Goal: Task Accomplishment & Management: Manage account settings

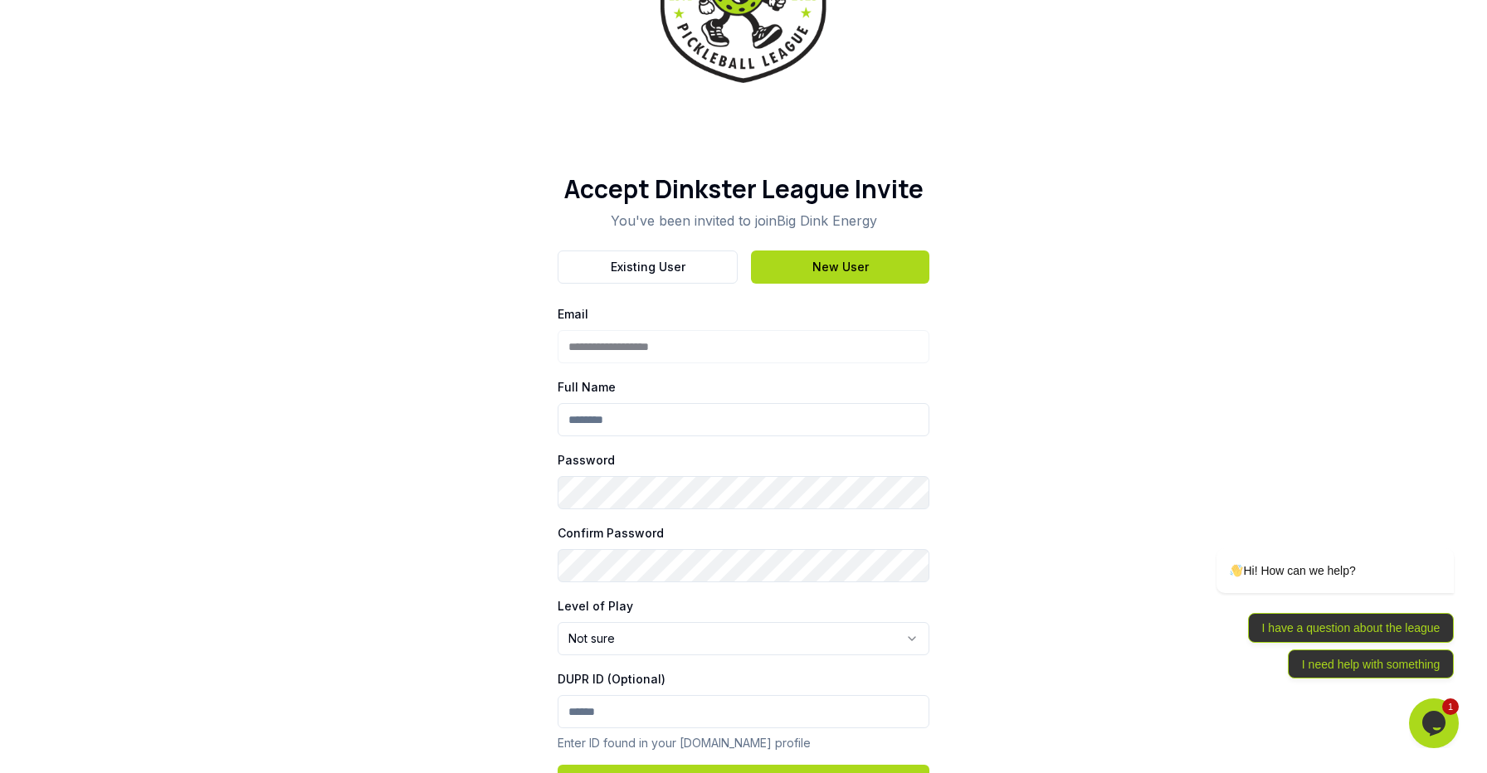
scroll to position [124, 0]
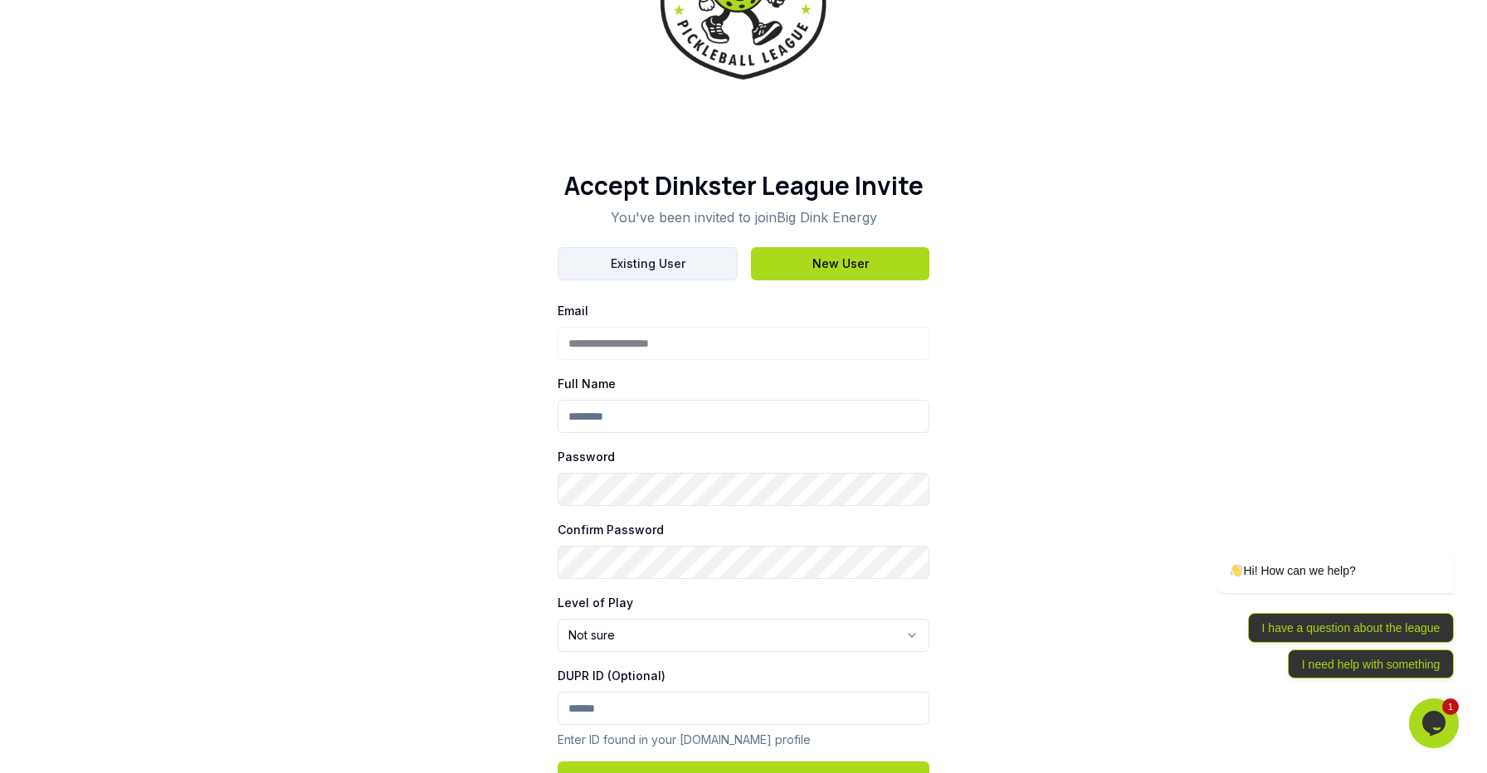
click at [631, 265] on button "Existing User" at bounding box center [648, 263] width 180 height 33
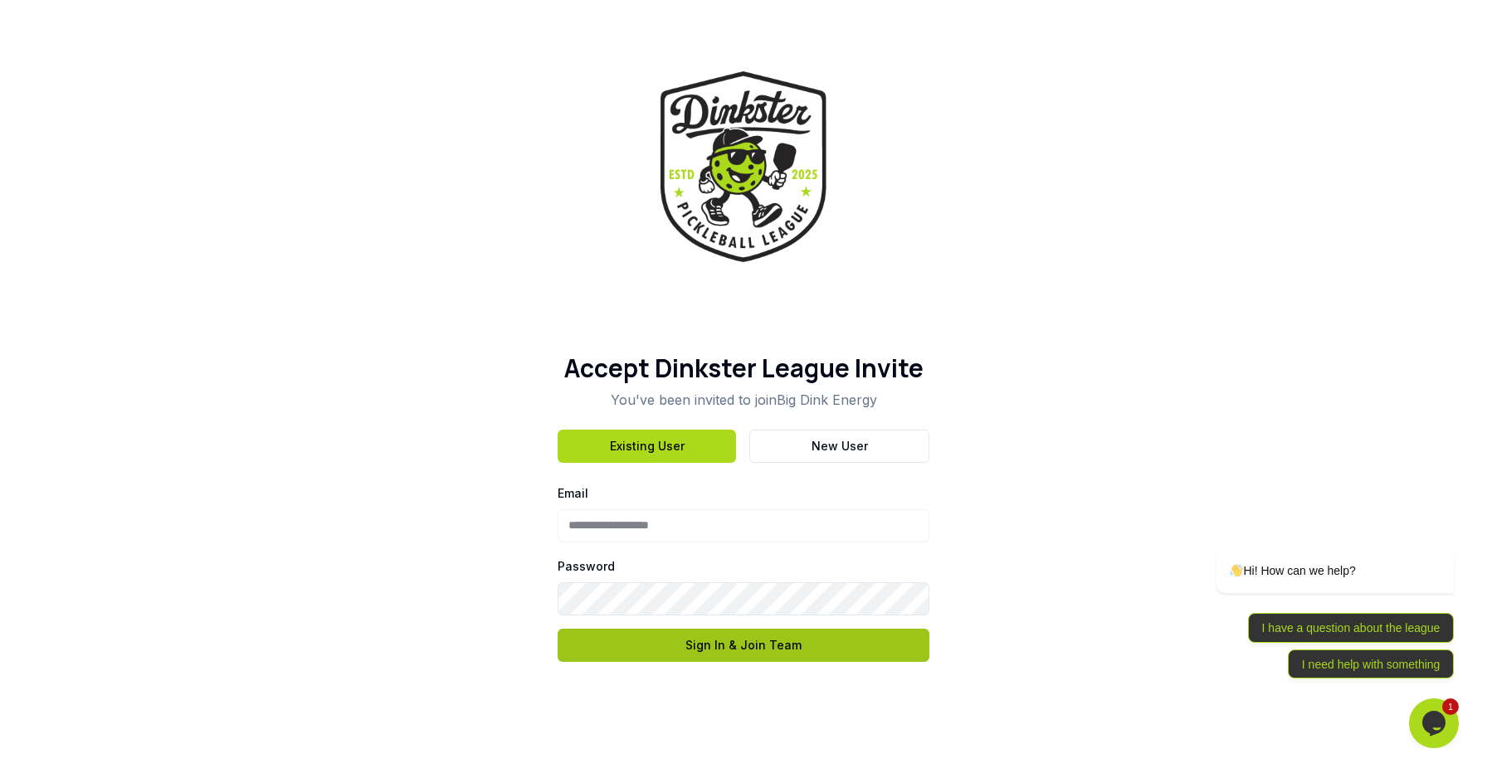
click at [695, 656] on button "Sign In & Join Team" at bounding box center [744, 645] width 372 height 33
click at [695, 649] on button "Sign In & Join Team" at bounding box center [744, 645] width 372 height 33
click at [771, 633] on button "Sign In & Join Team" at bounding box center [744, 645] width 372 height 33
click at [775, 640] on button "Sign In & Join Team" at bounding box center [744, 645] width 372 height 33
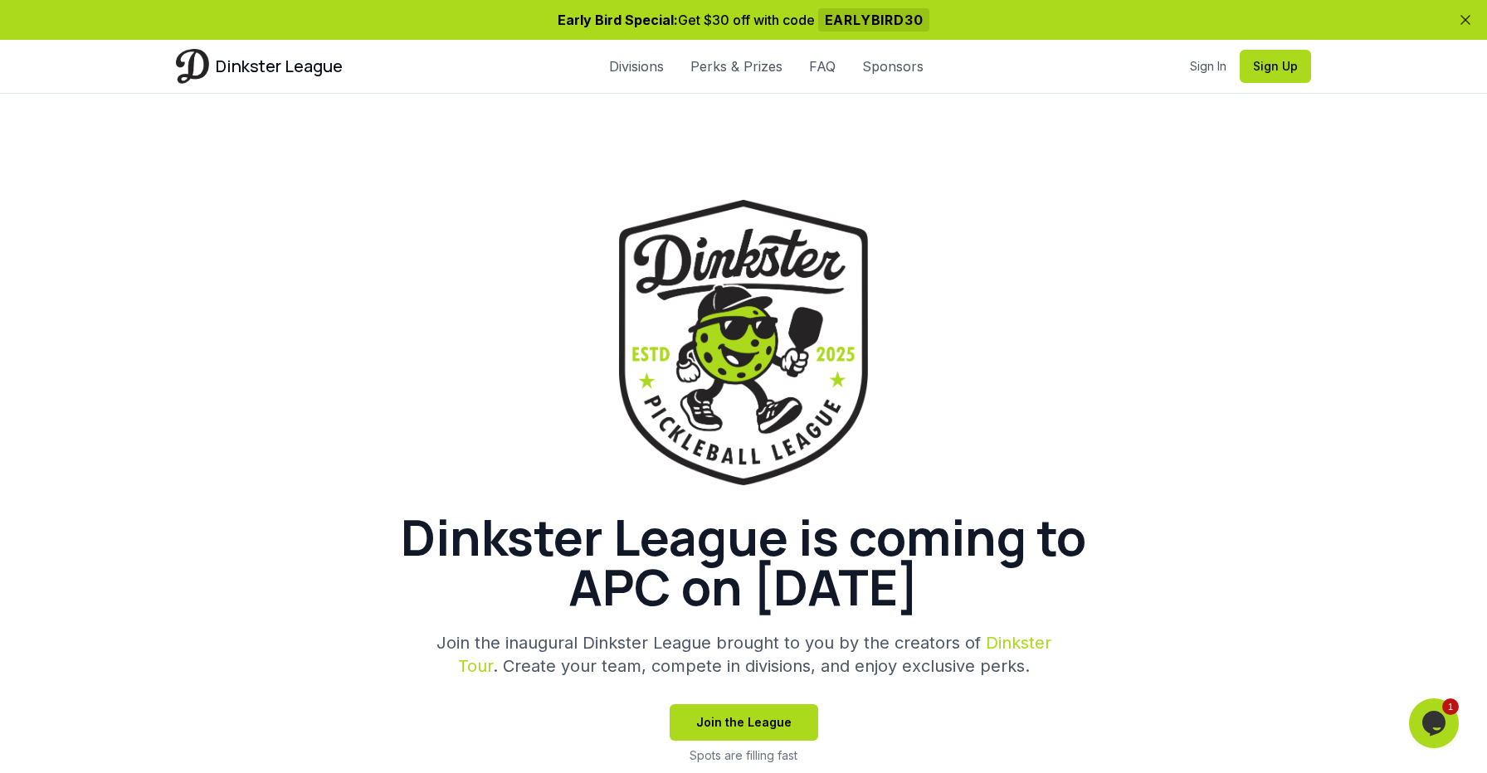
click at [791, 604] on h1 "Dinkster League is coming to APC on [DATE]" at bounding box center [743, 562] width 797 height 100
click at [1219, 48] on div "Dinkster League Divisions Perks & Prizes FAQ Sponsors Sign In Sign Up Sign In S…" at bounding box center [744, 66] width 1162 height 53
click at [1219, 61] on link "Sign In" at bounding box center [1208, 66] width 37 height 17
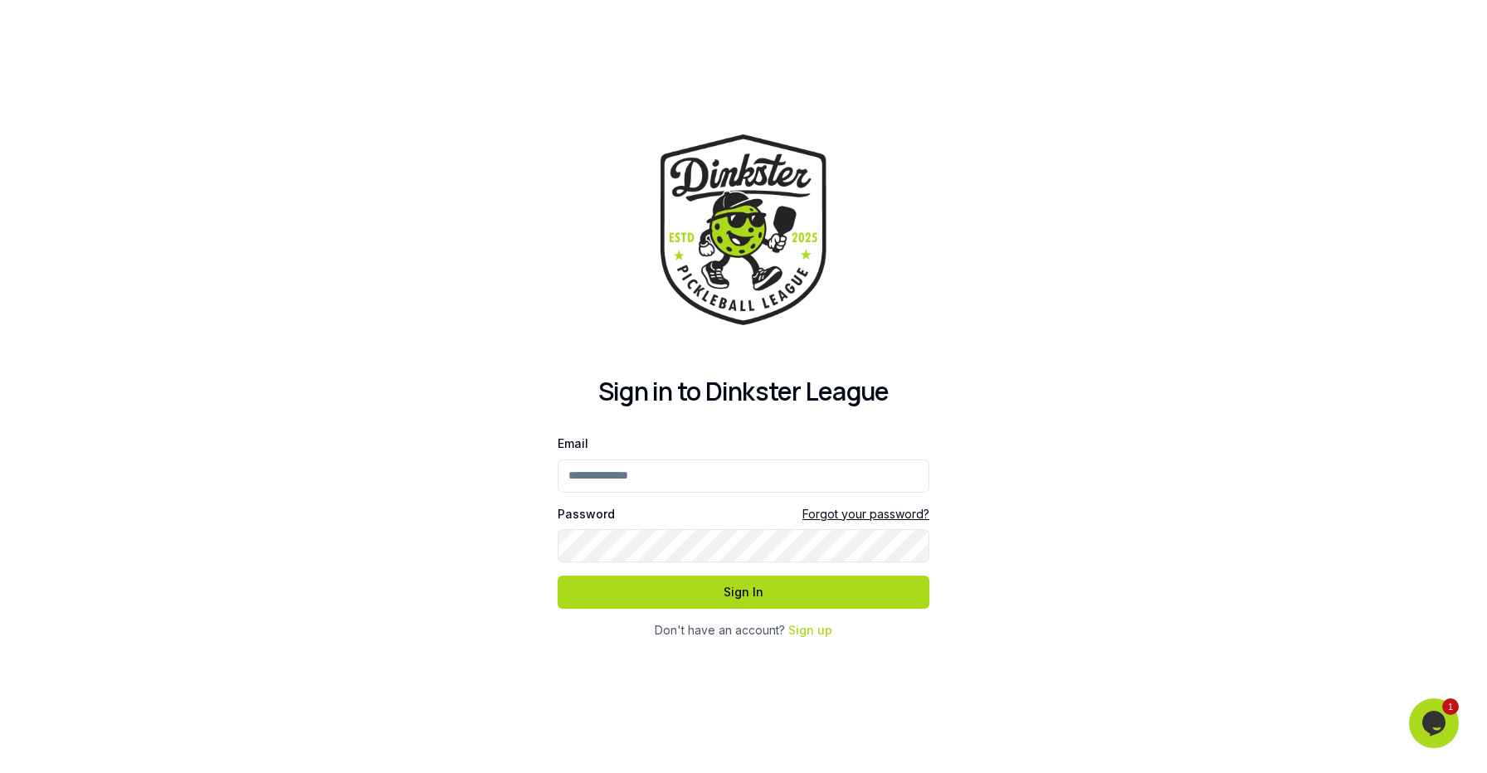
click at [670, 500] on form "Email Password Forgot your password? Sign In" at bounding box center [744, 521] width 372 height 176
click at [670, 477] on input "Email" at bounding box center [744, 476] width 372 height 33
type input "**********"
click at [558, 576] on button "Sign In" at bounding box center [744, 592] width 372 height 33
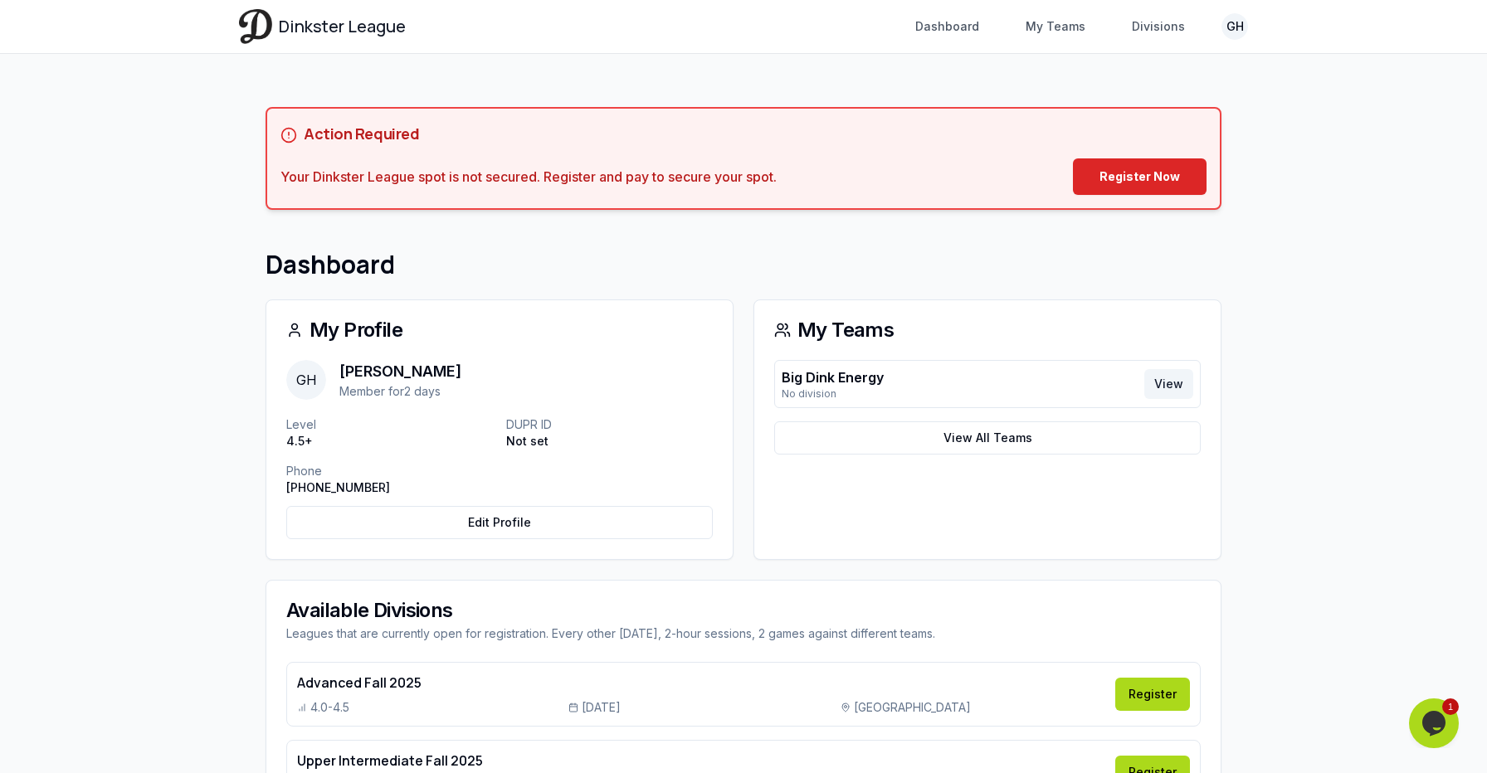
click at [1169, 389] on link "View" at bounding box center [1168, 384] width 49 height 30
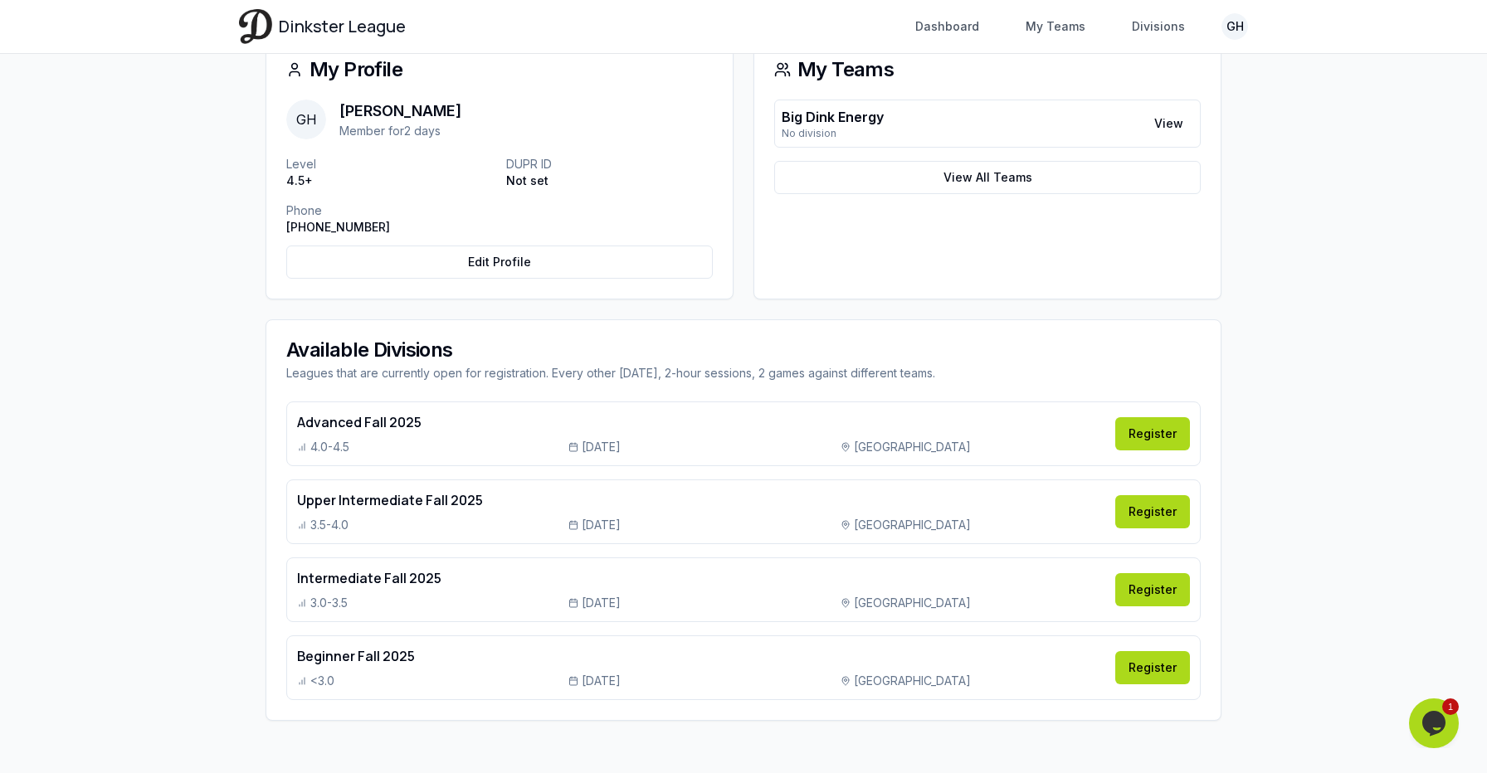
scroll to position [261, 0]
